Goal: Navigation & Orientation: Find specific page/section

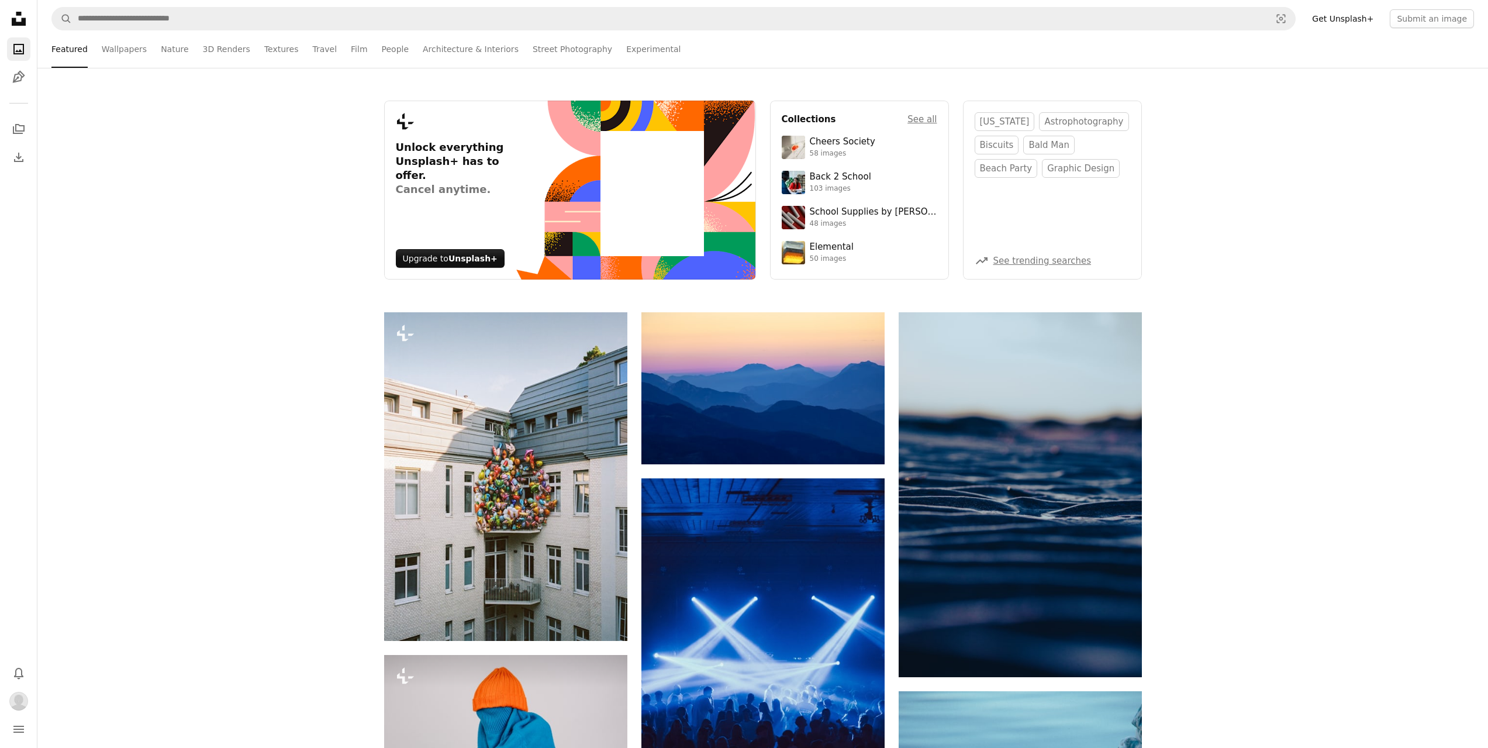
click at [9, 11] on icon "Unsplash logo Unsplash Home" at bounding box center [18, 18] width 23 height 23
click at [28, 75] on link "Pen Tool" at bounding box center [18, 77] width 23 height 23
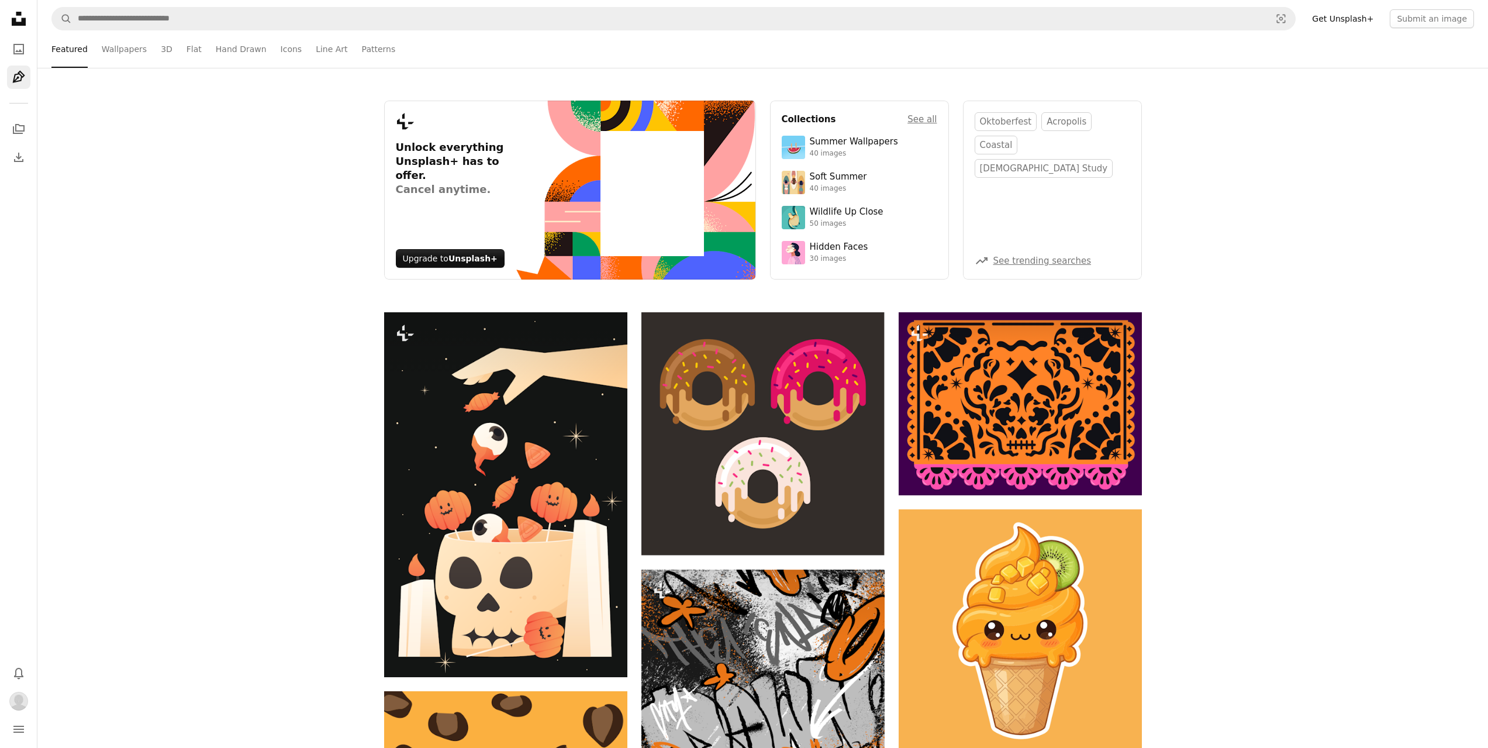
click at [8, 13] on icon "Unsplash logo Unsplash Home" at bounding box center [18, 18] width 23 height 23
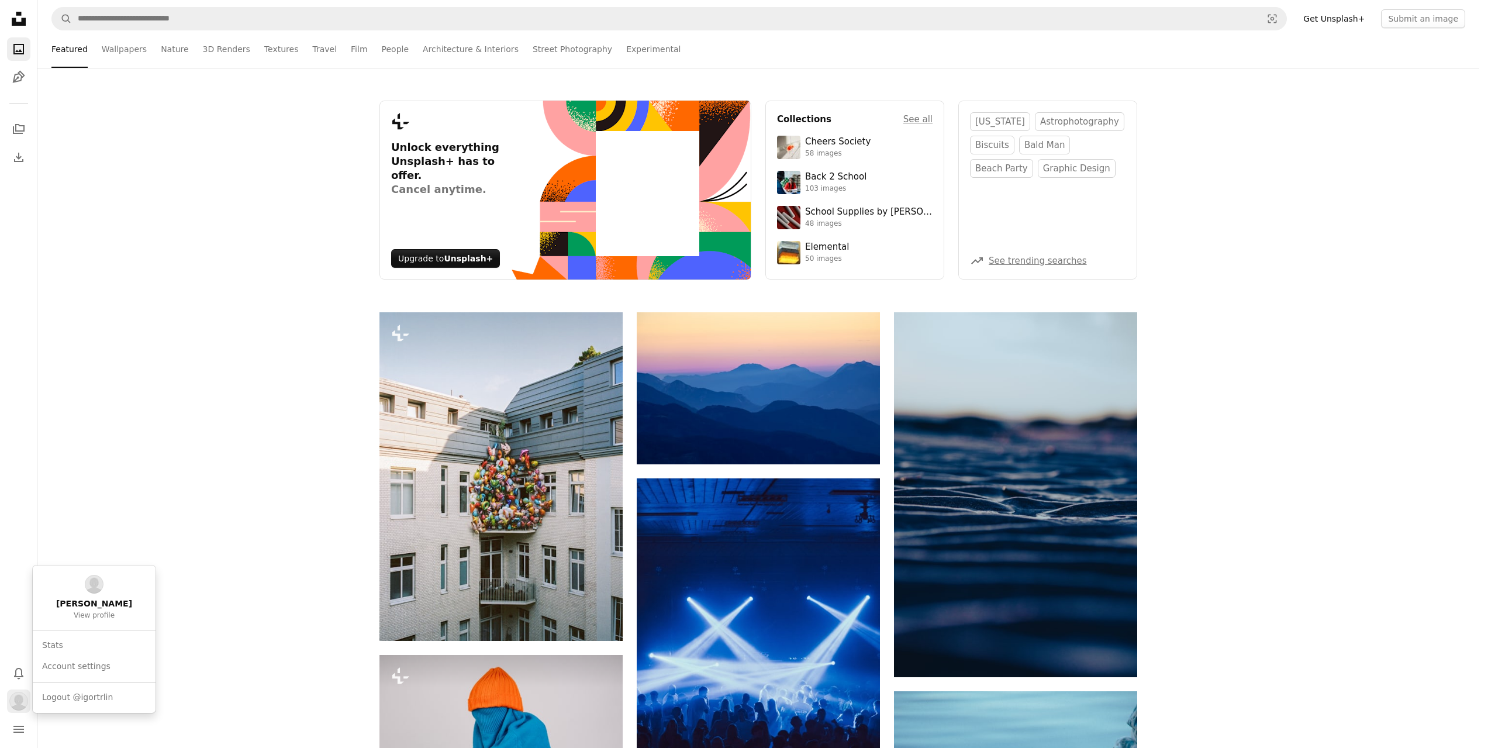
click at [25, 705] on img "Profile" at bounding box center [18, 701] width 19 height 19
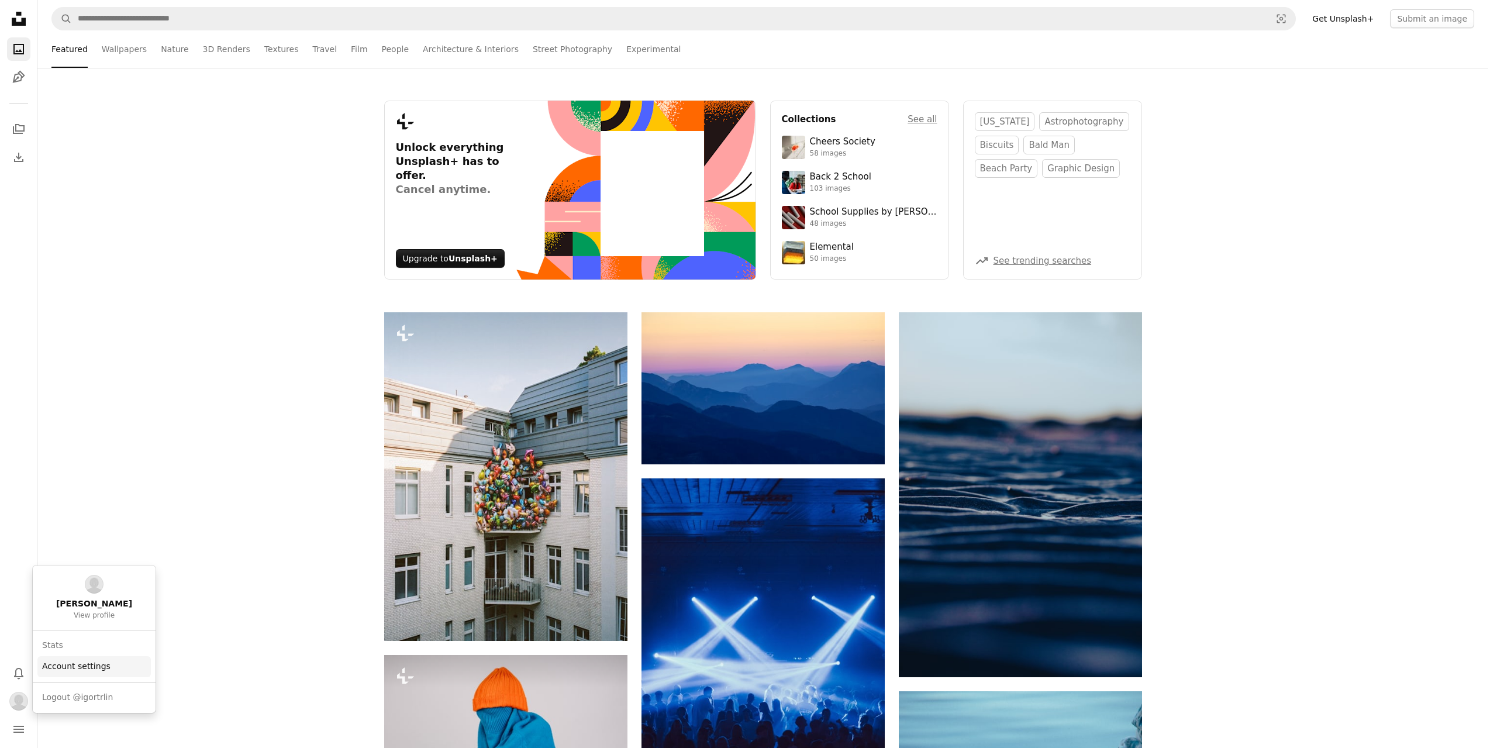
click at [59, 642] on link "Stats" at bounding box center [93, 645] width 113 height 21
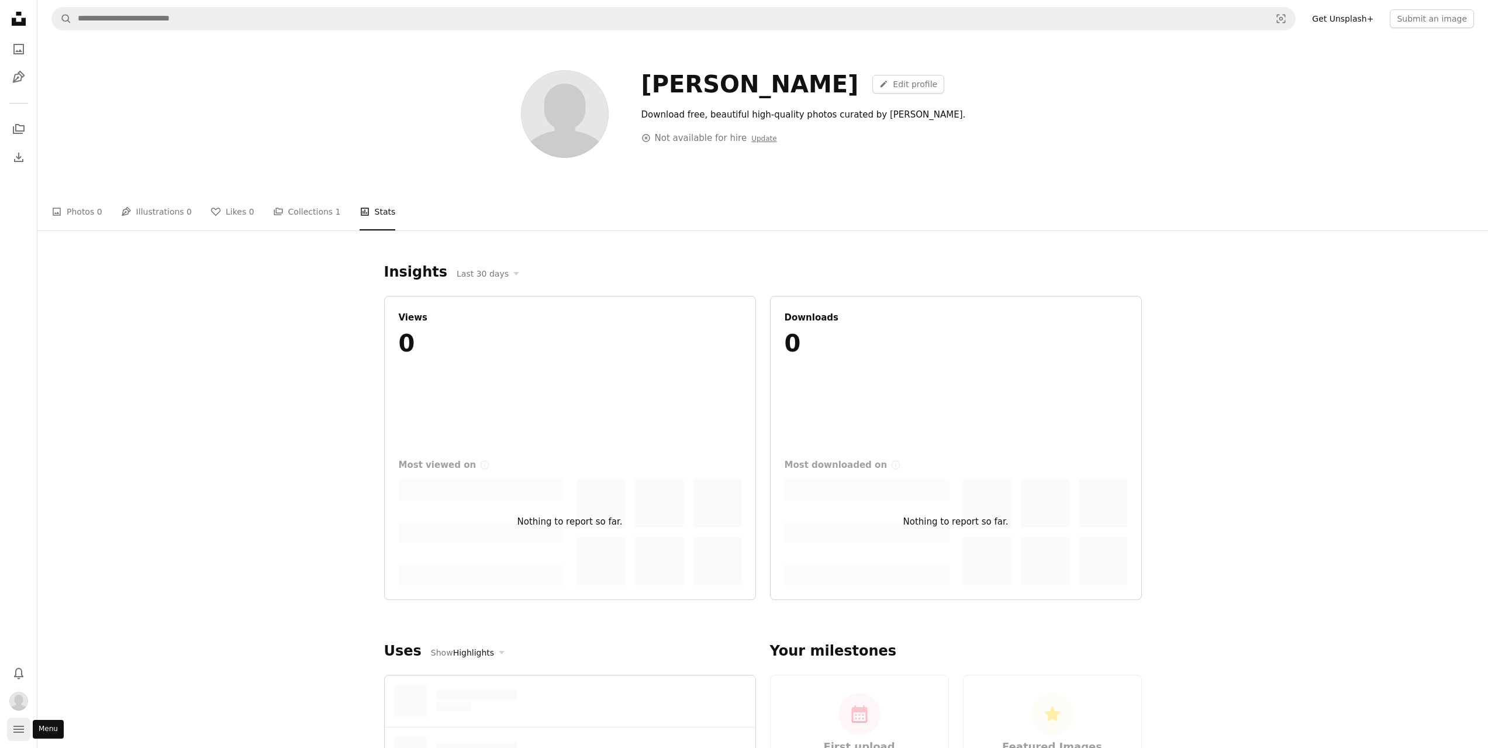
click at [19, 728] on icon "navigation menu" at bounding box center [19, 729] width 14 height 14
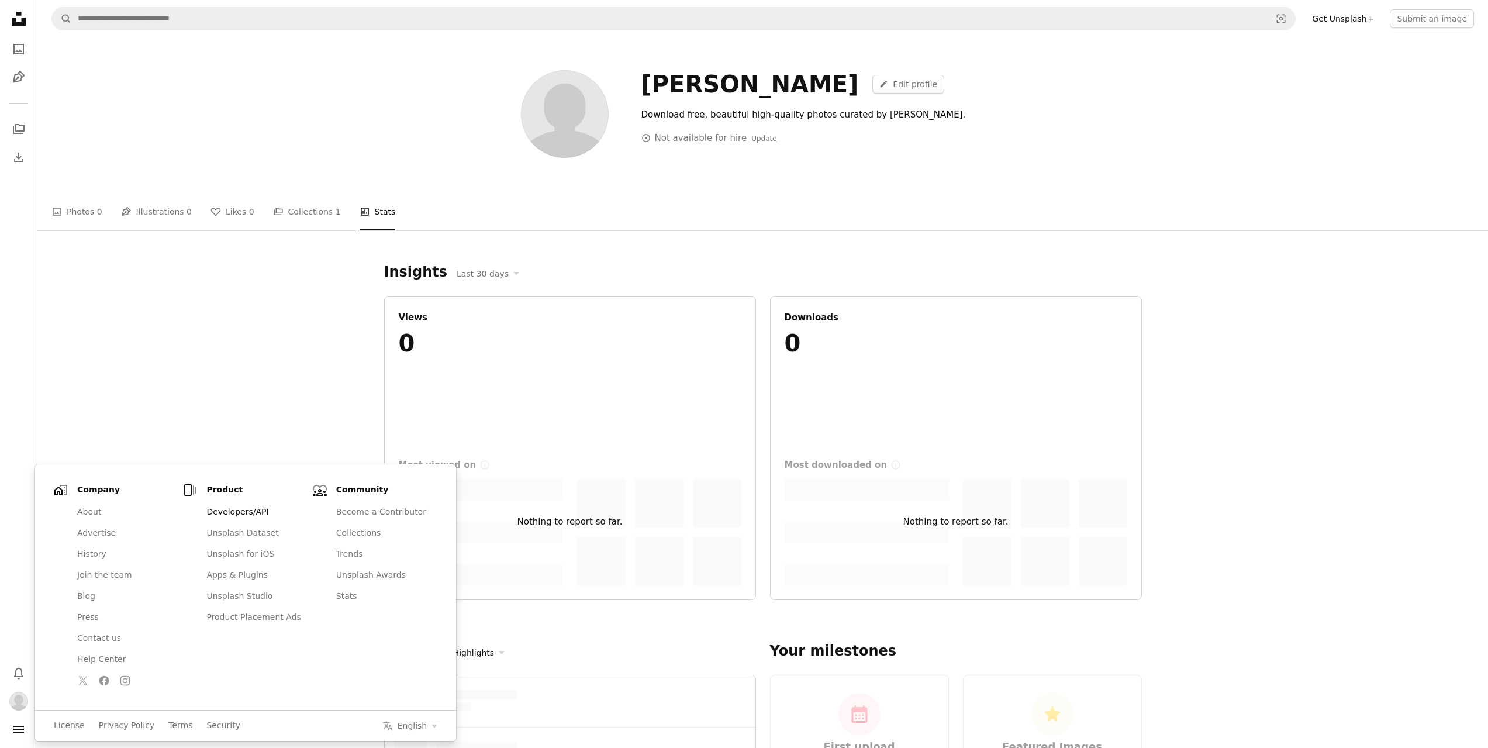
click at [204, 506] on link "Developers/API" at bounding box center [253, 512] width 108 height 21
